Goal: Book appointment/travel/reservation

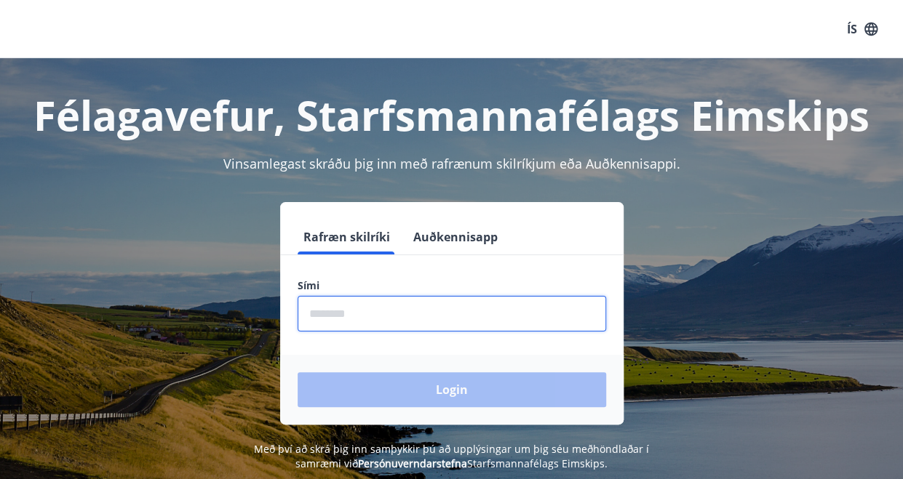
click at [322, 308] on input "phone" at bounding box center [452, 314] width 308 height 36
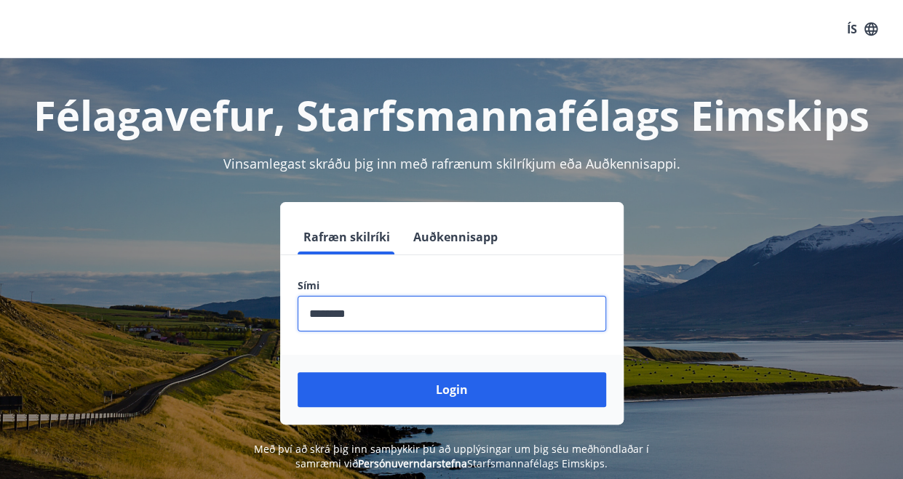
type input "********"
click at [298, 372] on button "Login" at bounding box center [452, 389] width 308 height 35
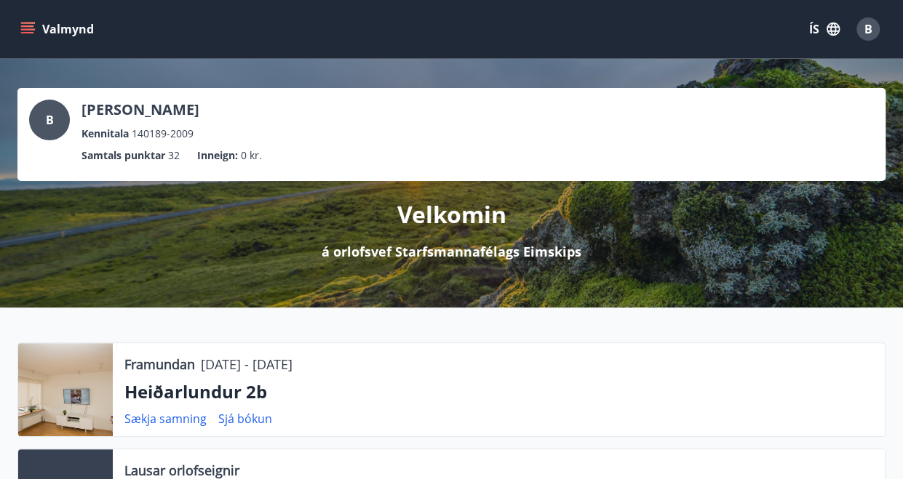
scroll to position [109, 0]
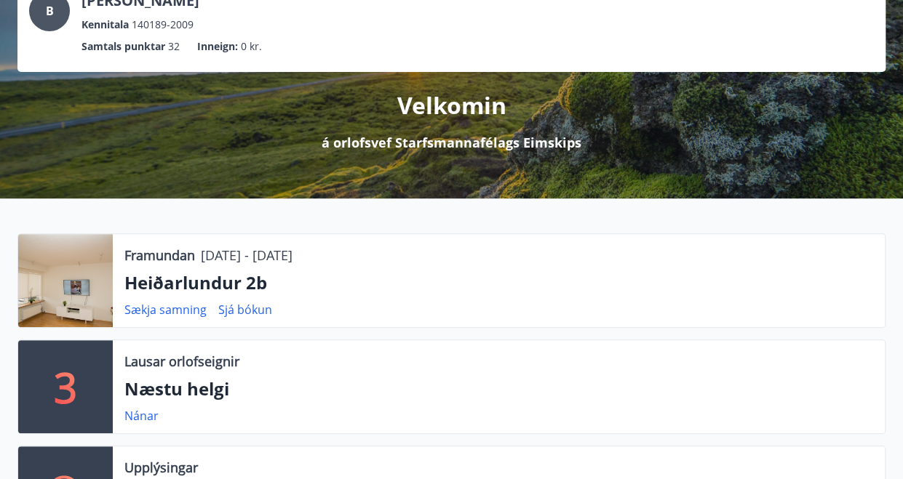
click at [92, 267] on div at bounding box center [65, 280] width 95 height 93
click at [132, 305] on link "Sækja samning" at bounding box center [165, 310] width 82 height 16
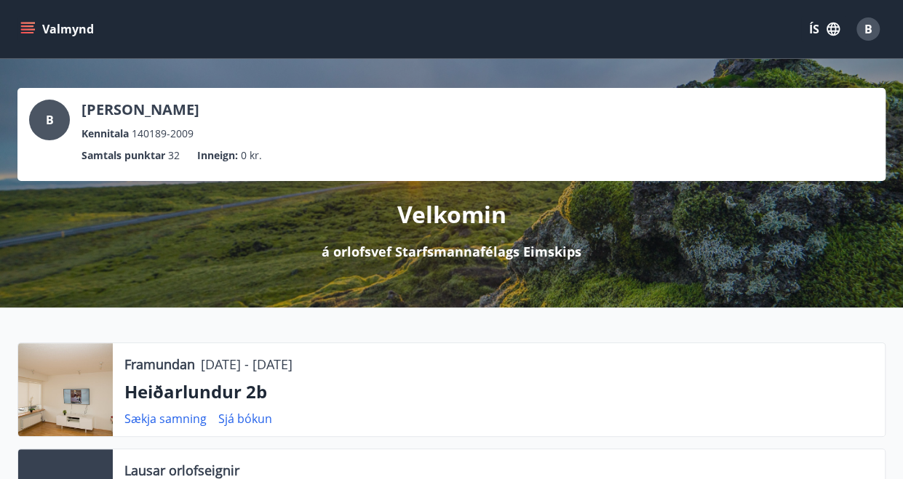
click at [31, 43] on div "Valmynd ÍS B" at bounding box center [451, 29] width 868 height 35
click at [28, 30] on icon "menu" at bounding box center [29, 28] width 16 height 1
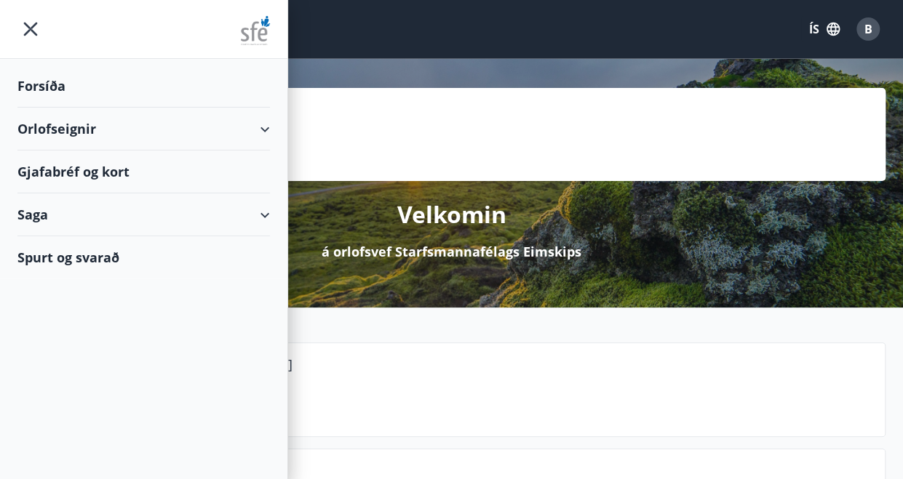
click at [220, 124] on div "Orlofseignir" at bounding box center [143, 129] width 252 height 43
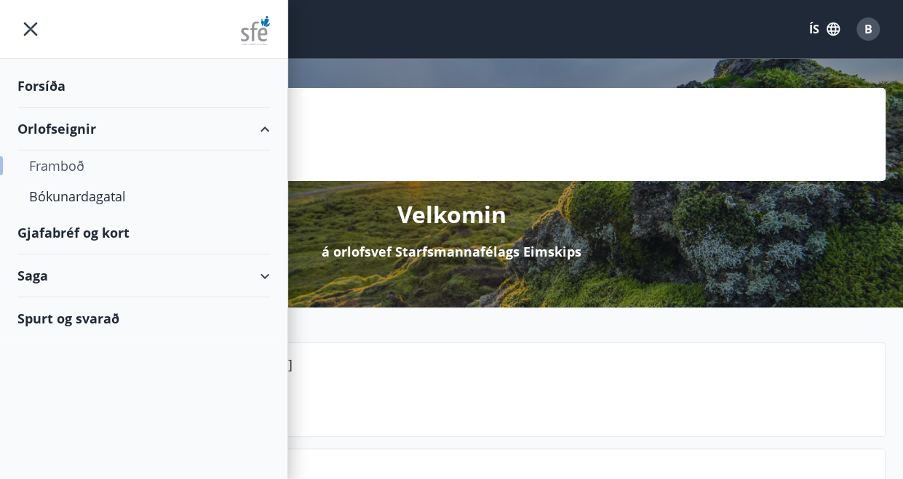
click at [73, 164] on div "Framboð" at bounding box center [143, 166] width 229 height 31
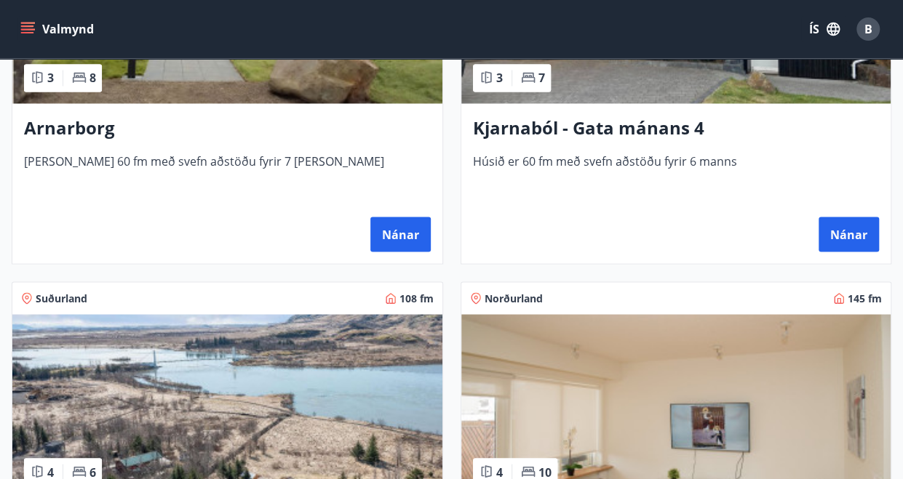
scroll to position [1427, 0]
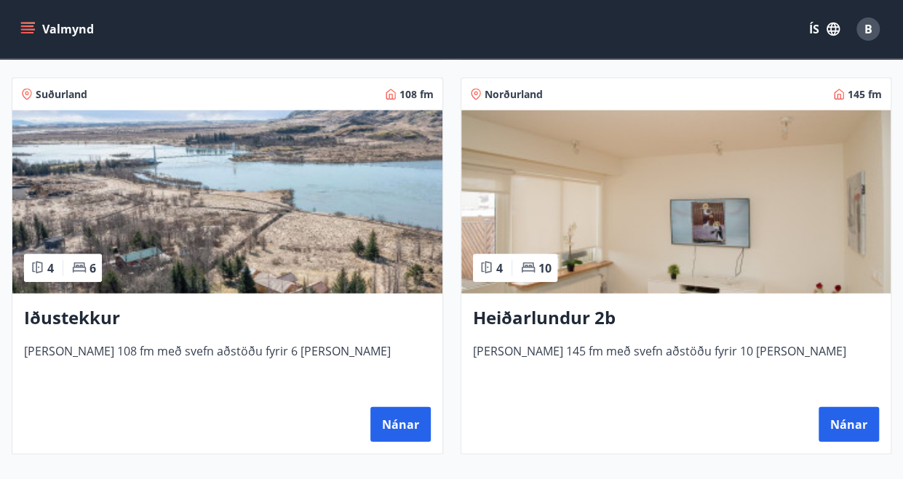
click at [531, 319] on h3 "Heiðarlundur 2b" at bounding box center [676, 319] width 407 height 26
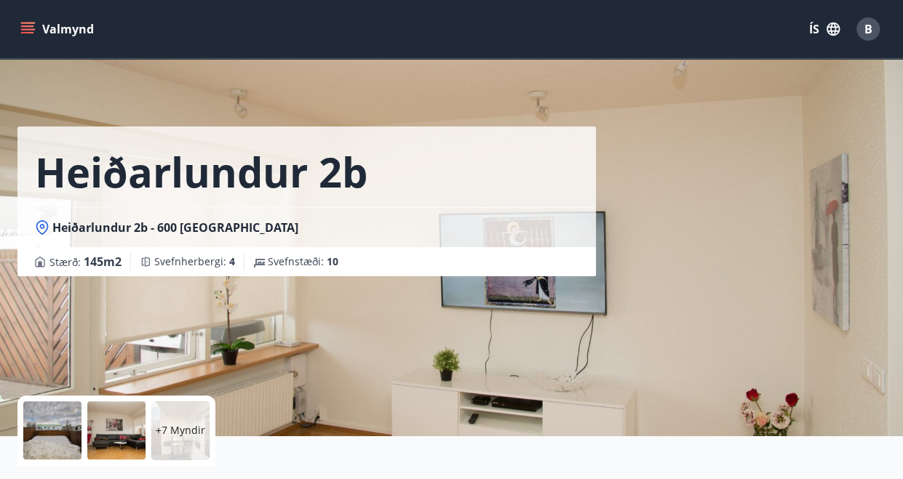
click at [176, 431] on p "+7 Myndir" at bounding box center [180, 430] width 49 height 15
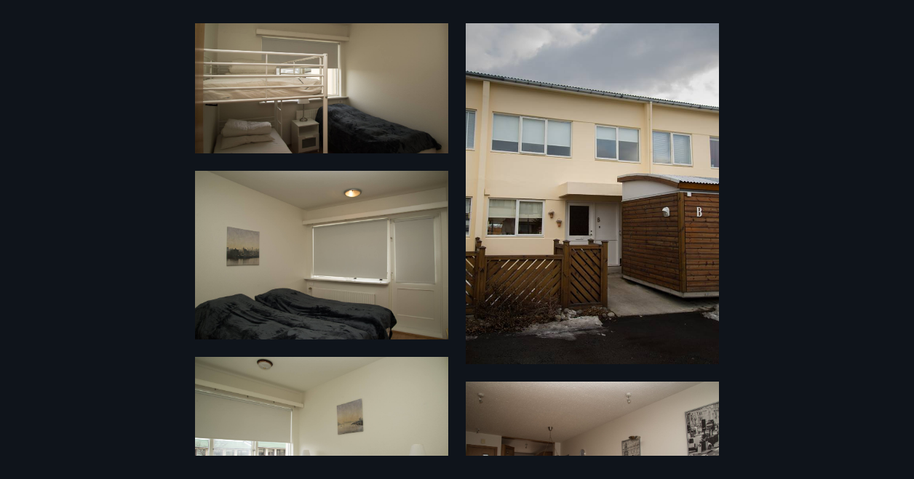
scroll to position [940, 0]
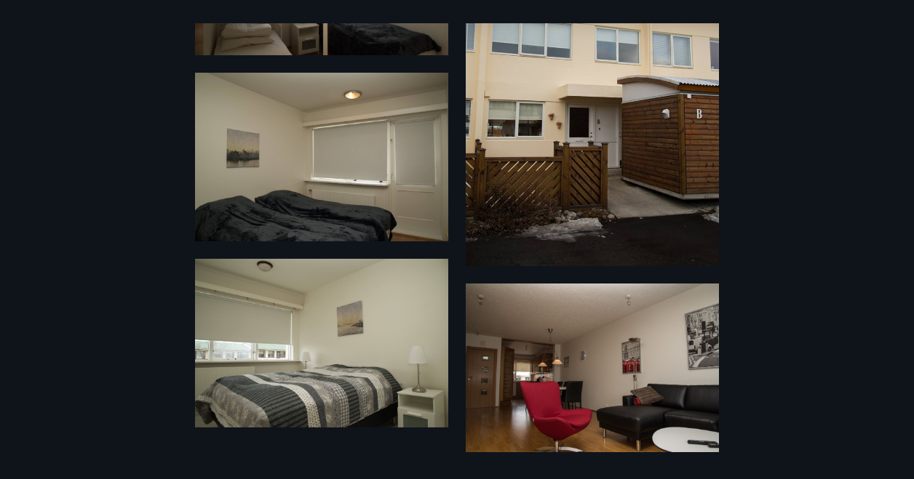
click at [352, 359] on img at bounding box center [321, 343] width 253 height 169
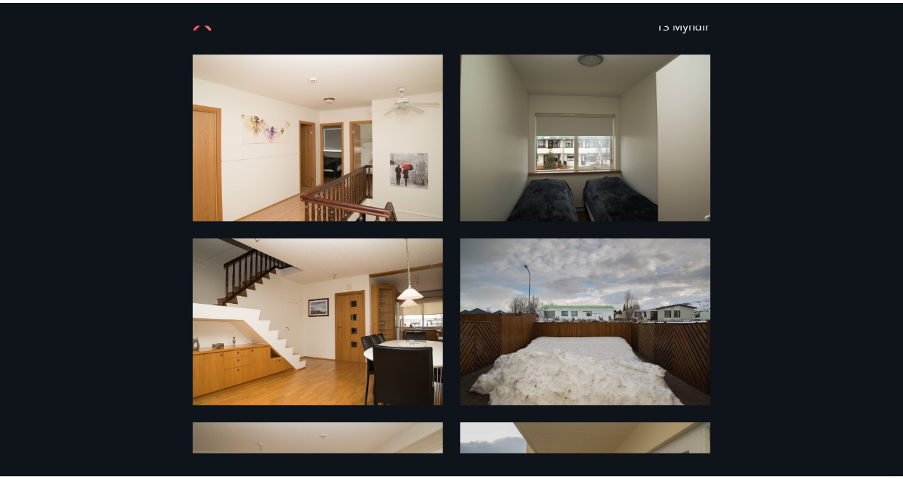
scroll to position [0, 0]
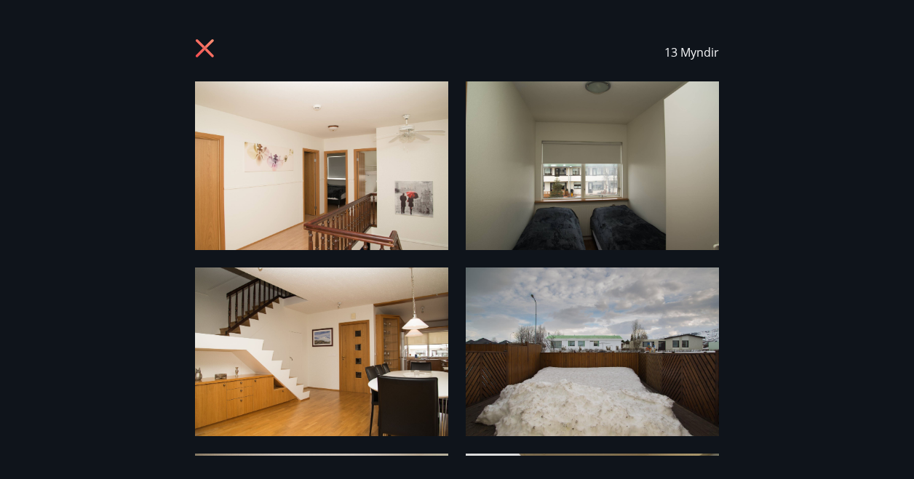
click at [199, 46] on icon at bounding box center [206, 50] width 23 height 23
